Goal: Check status: Check status

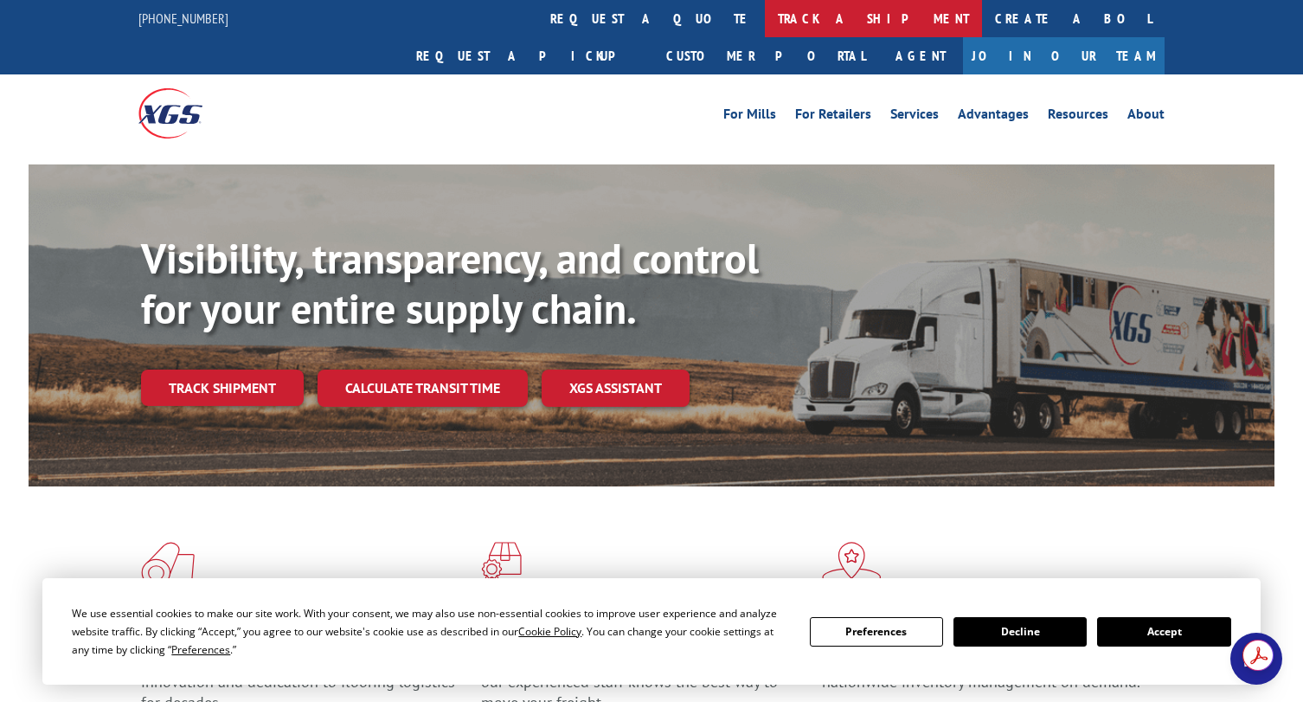
click at [765, 19] on link "track a shipment" at bounding box center [873, 18] width 217 height 37
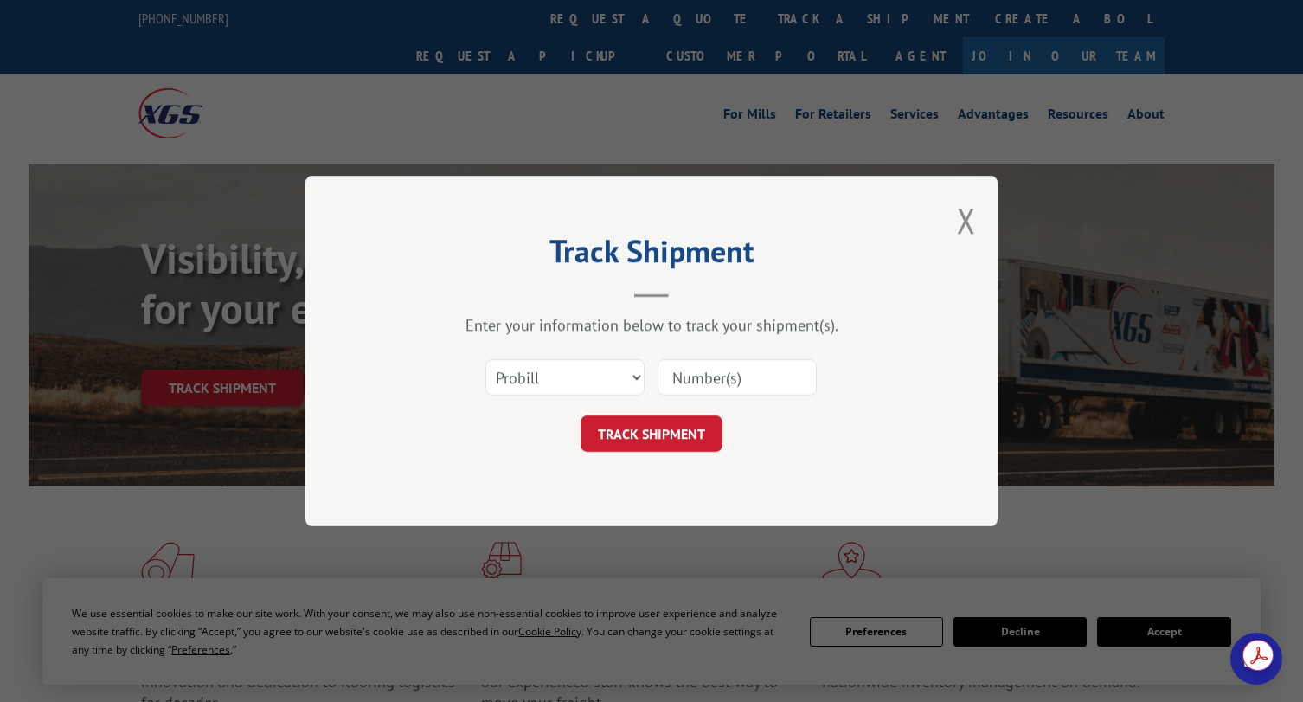
click at [696, 375] on input at bounding box center [737, 377] width 159 height 36
paste input "17597640"
type input "17597640"
click at [659, 430] on button "TRACK SHIPMENT" at bounding box center [652, 433] width 142 height 36
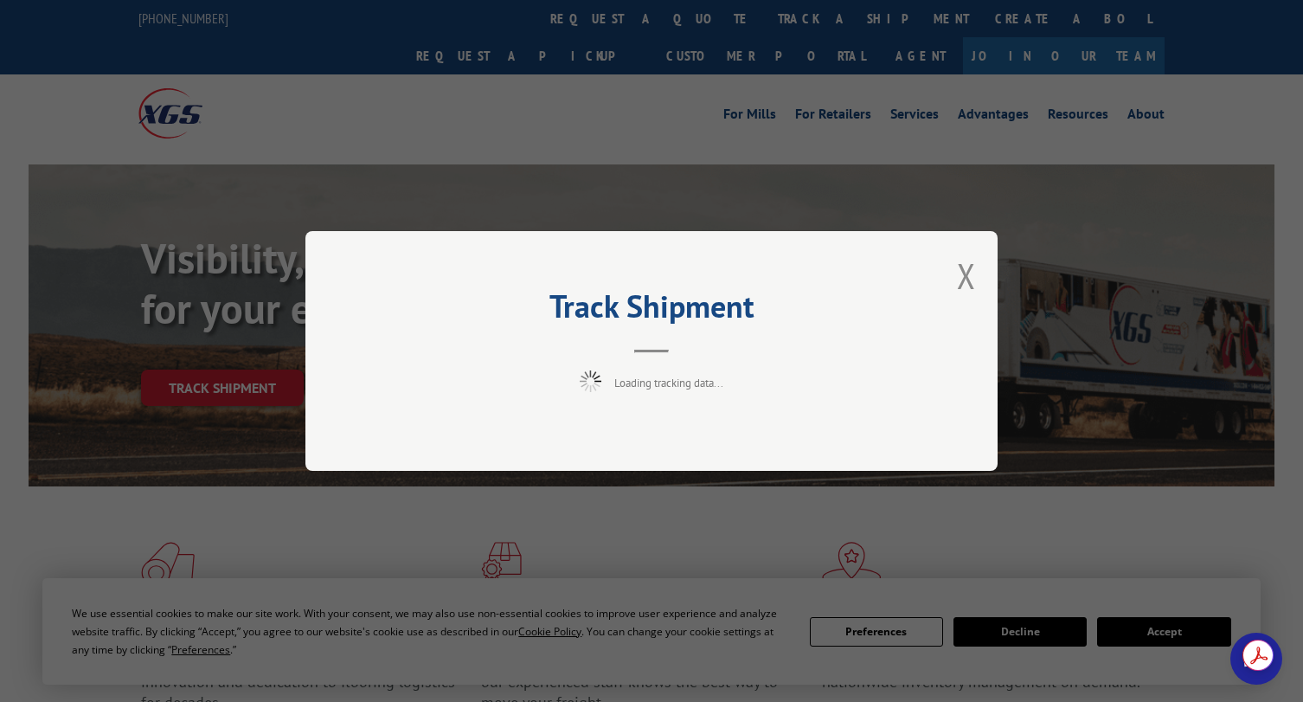
scroll to position [6, 0]
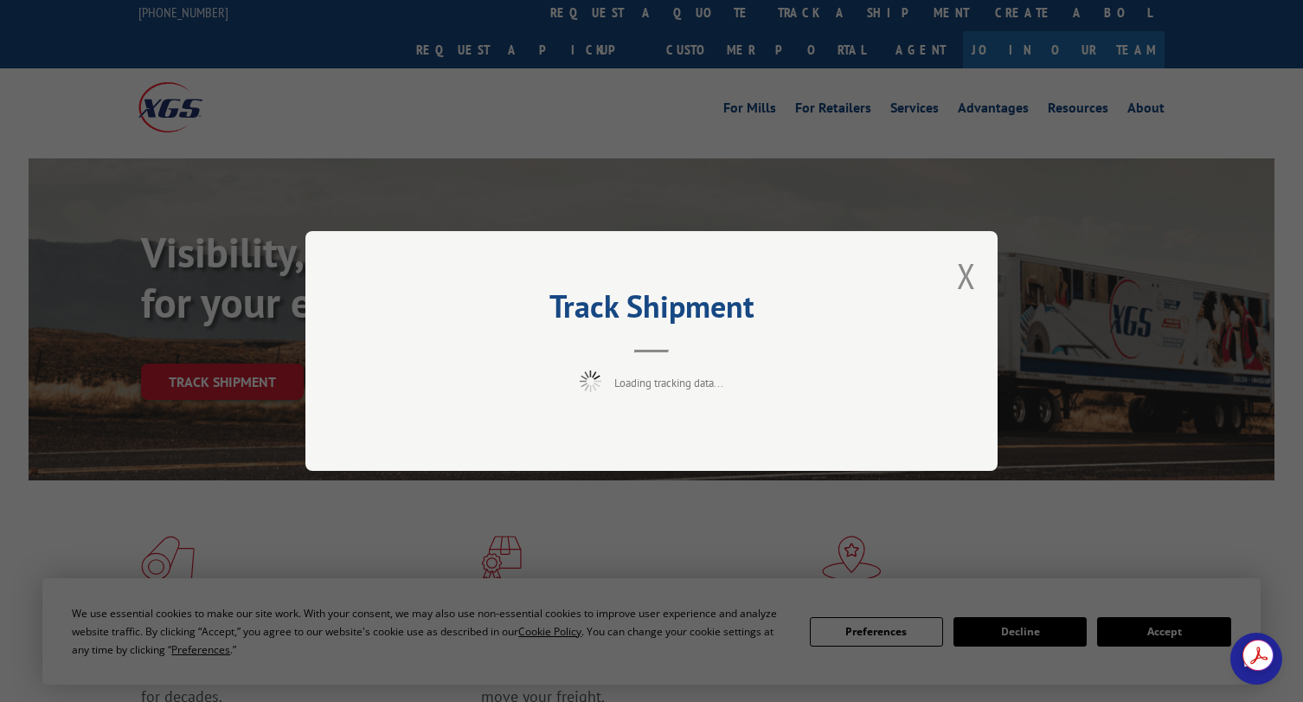
drag, startPoint x: 416, startPoint y: 233, endPoint x: 399, endPoint y: 231, distance: 17.4
click at [413, 233] on div "Track Shipment Loading tracking data..." at bounding box center [652, 351] width 692 height 240
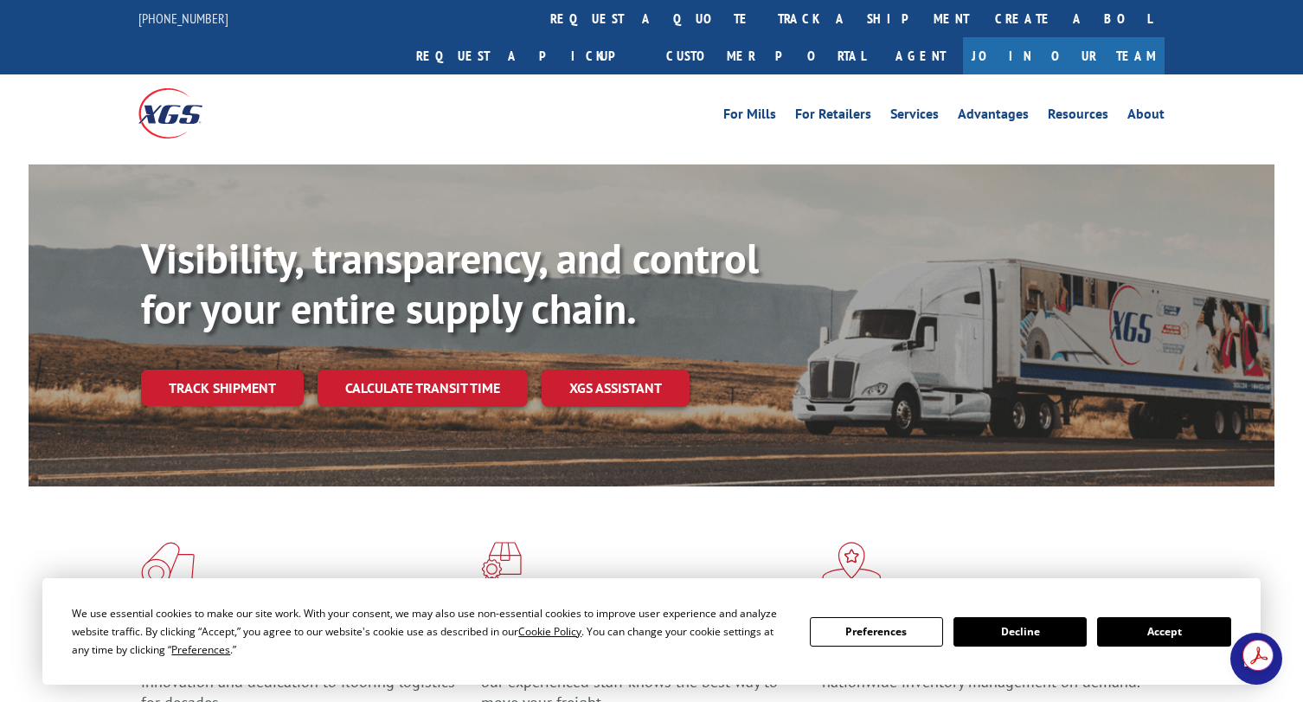
click at [765, 12] on link "track a shipment" at bounding box center [873, 18] width 217 height 37
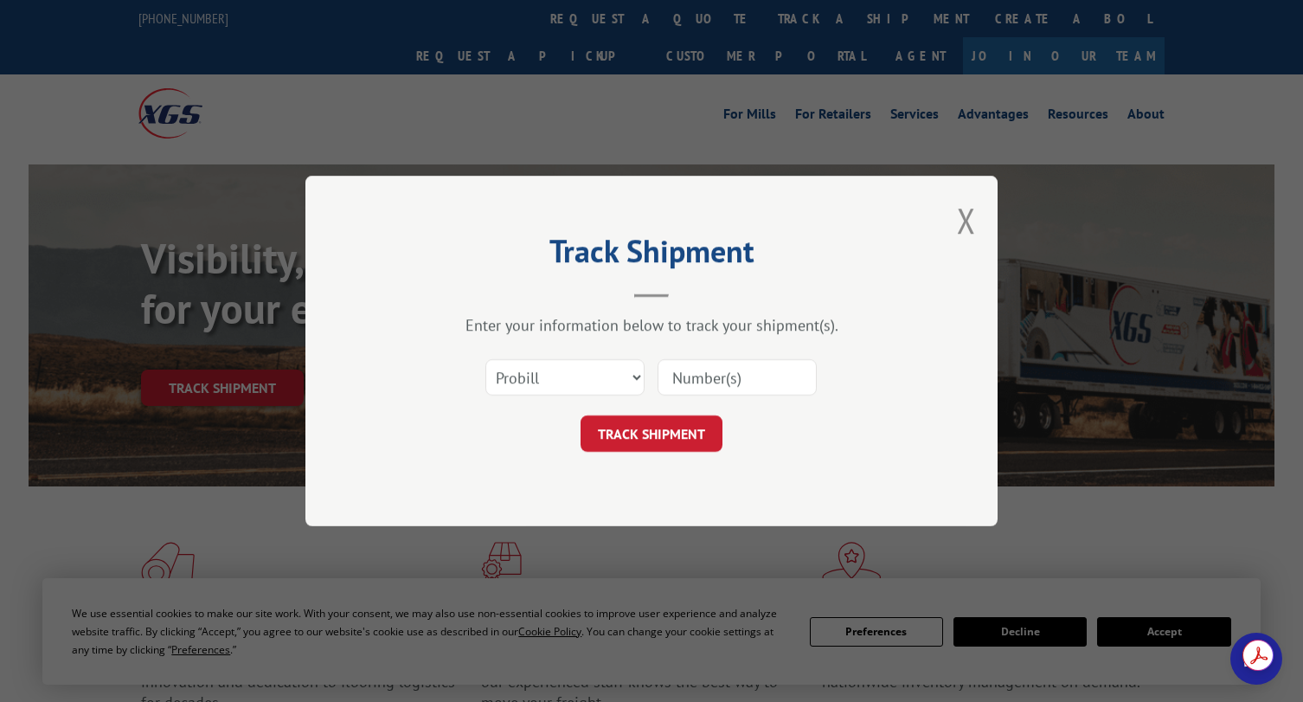
click at [724, 370] on input at bounding box center [737, 377] width 159 height 36
paste input "17597640"
type input "17597640"
click at [679, 433] on button "TRACK SHIPMENT" at bounding box center [652, 433] width 142 height 36
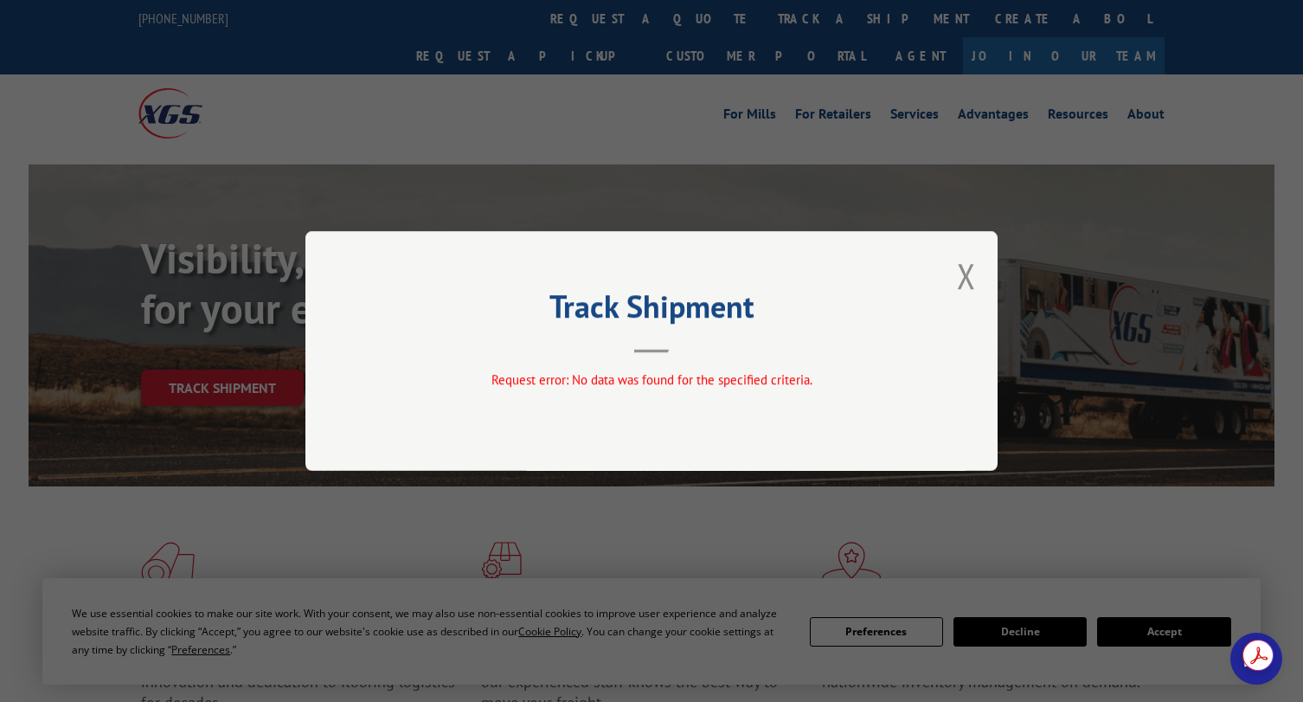
drag, startPoint x: 968, startPoint y: 283, endPoint x: 966, endPoint y: 299, distance: 15.7
click at [967, 283] on button "Close modal" at bounding box center [966, 276] width 19 height 46
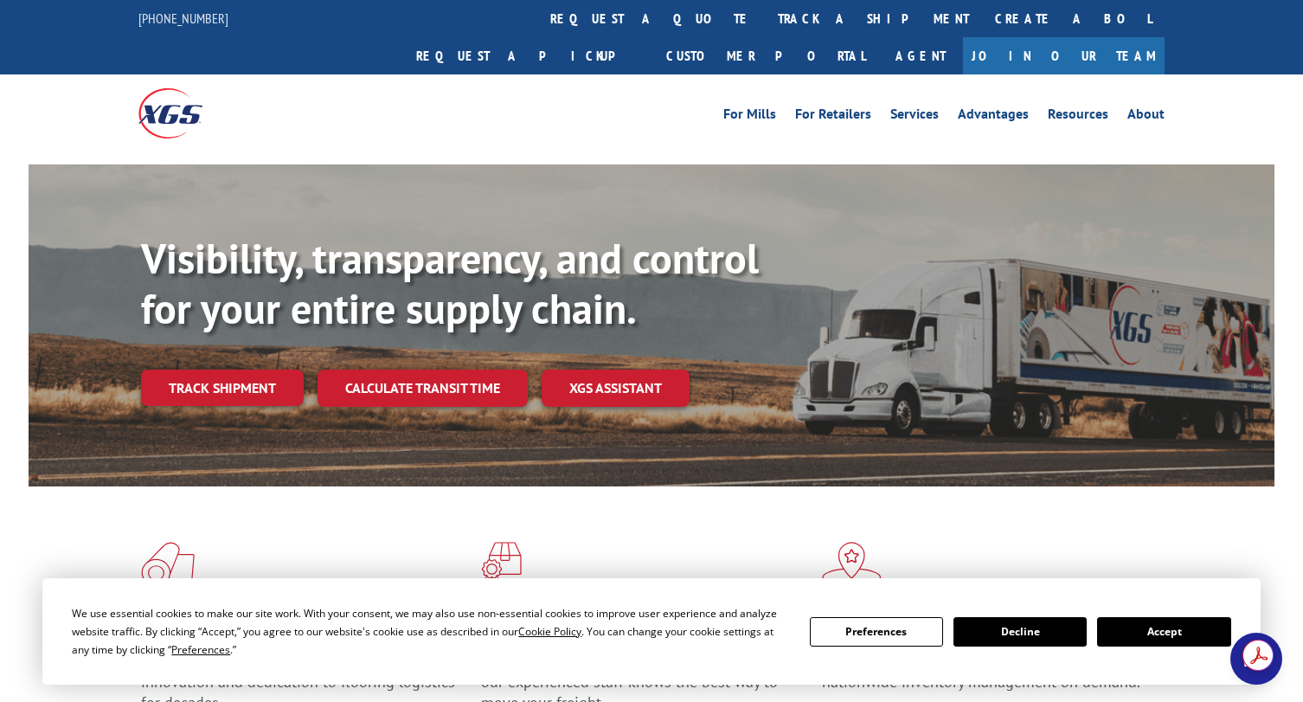
scroll to position [3, 0]
